Goal: Transaction & Acquisition: Purchase product/service

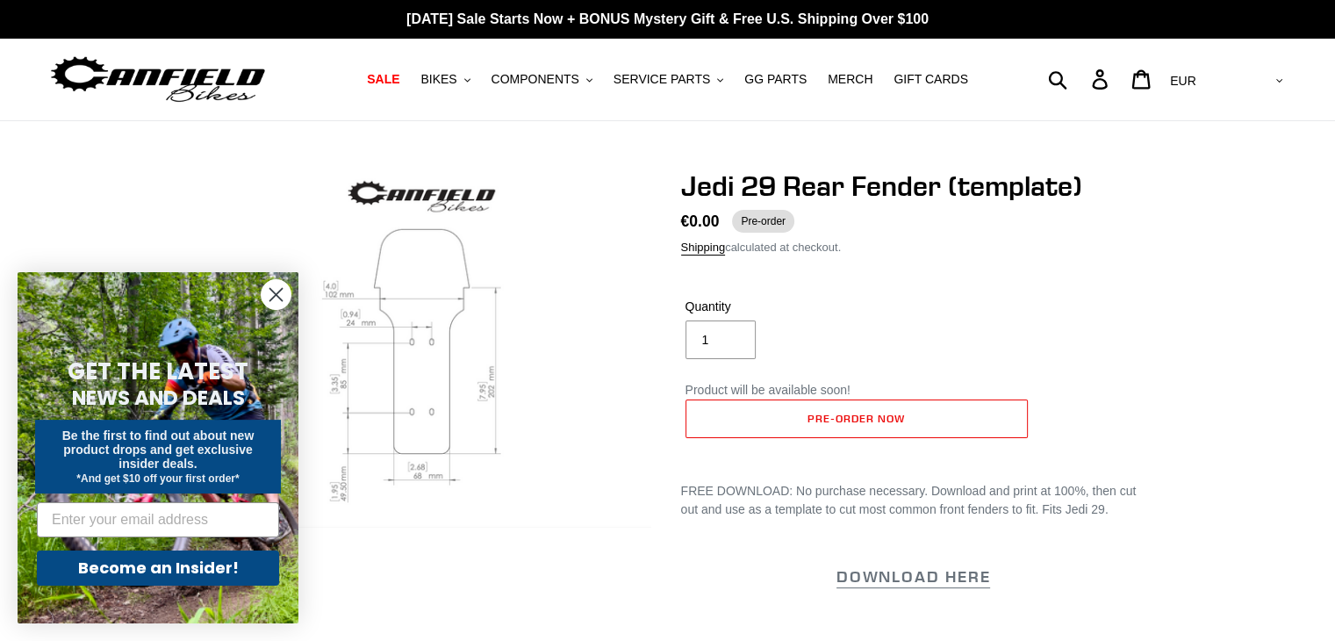
click at [274, 289] on circle "Close dialog" at bounding box center [275, 294] width 29 height 29
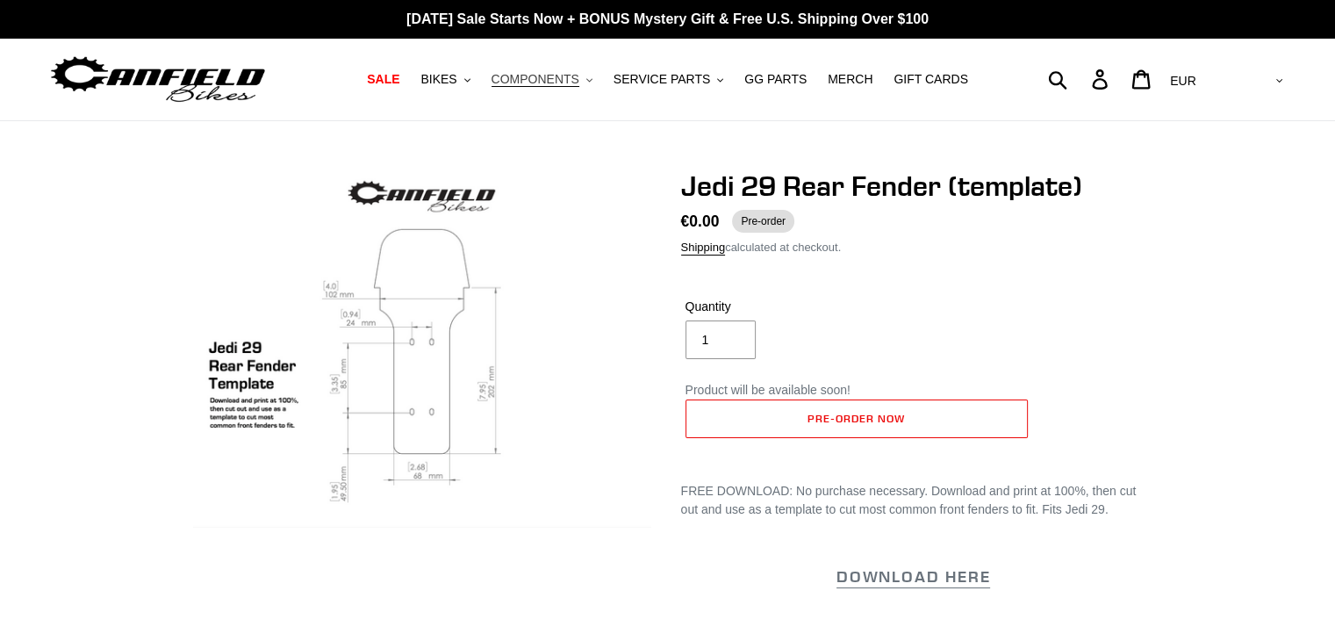
click at [594, 85] on button "COMPONENTS .cls-1{fill:#231f20}" at bounding box center [542, 80] width 118 height 24
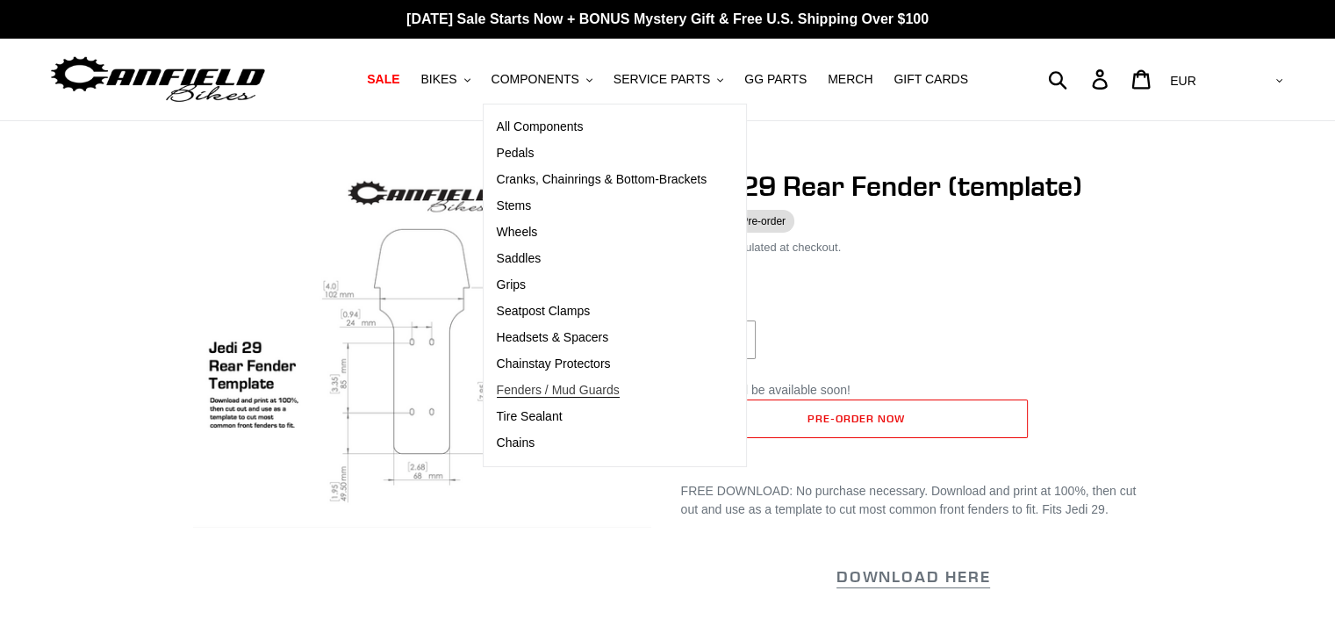
click at [569, 390] on span "Fenders / Mud Guards" at bounding box center [558, 390] width 123 height 15
